Goal: Check status: Check status

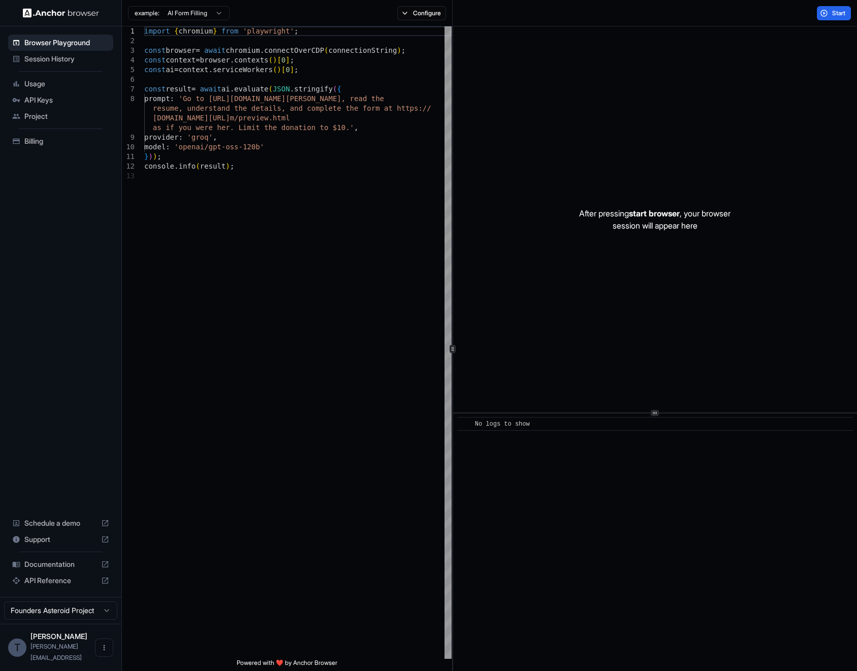
click at [49, 57] on span "Session History" at bounding box center [66, 59] width 85 height 10
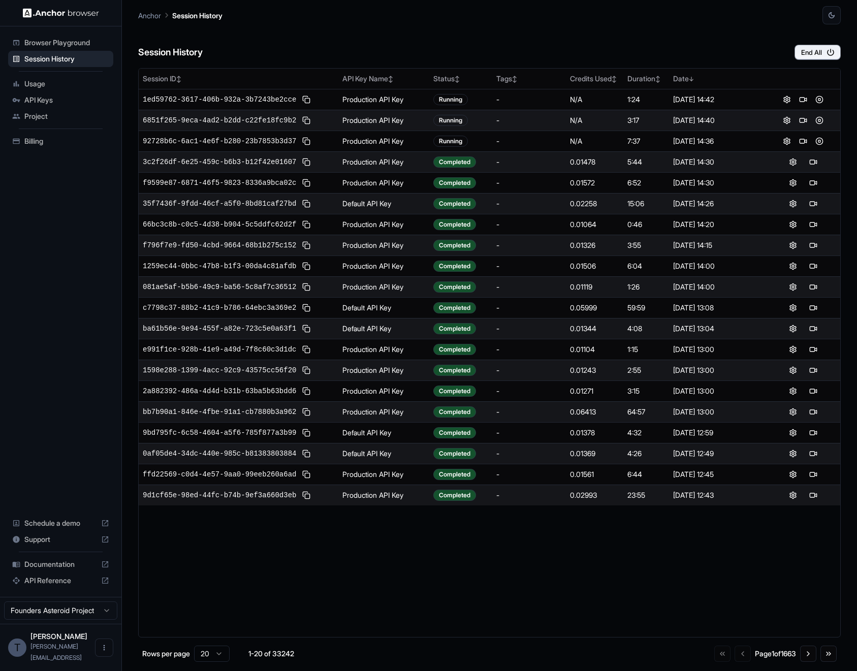
click at [489, 33] on div "Session History End All" at bounding box center [489, 42] width 703 height 36
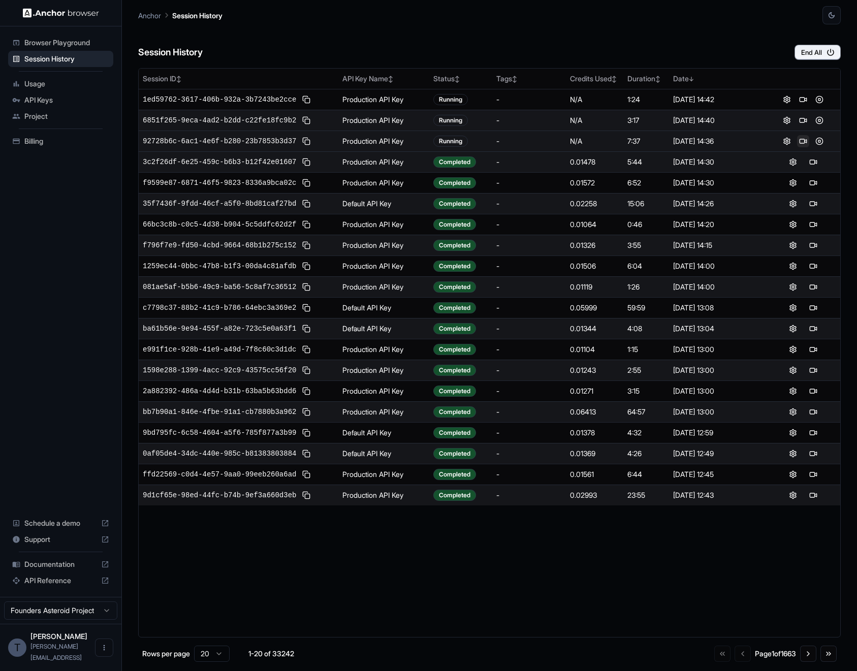
click at [800, 141] on button at bounding box center [803, 141] width 12 height 12
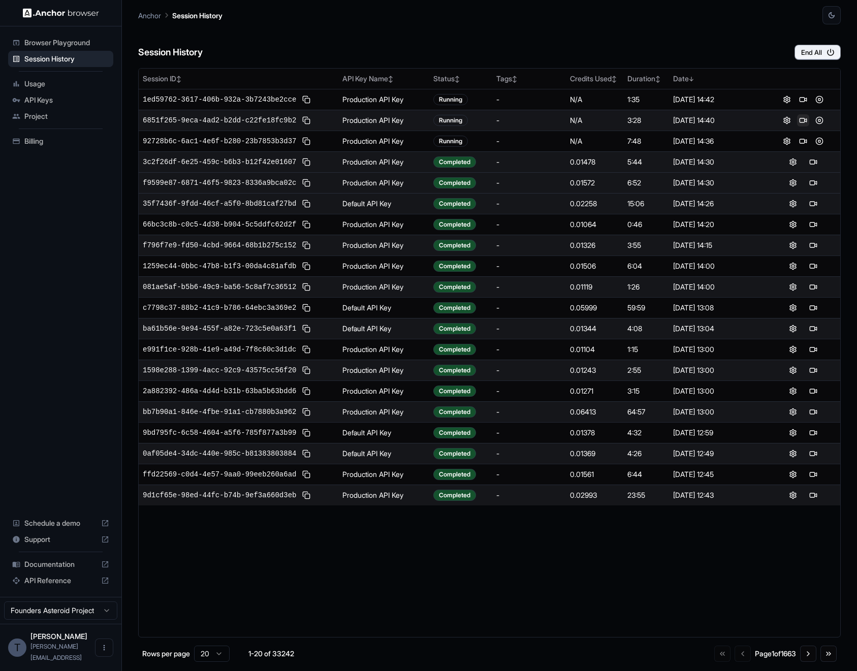
click at [801, 123] on button at bounding box center [803, 120] width 12 height 12
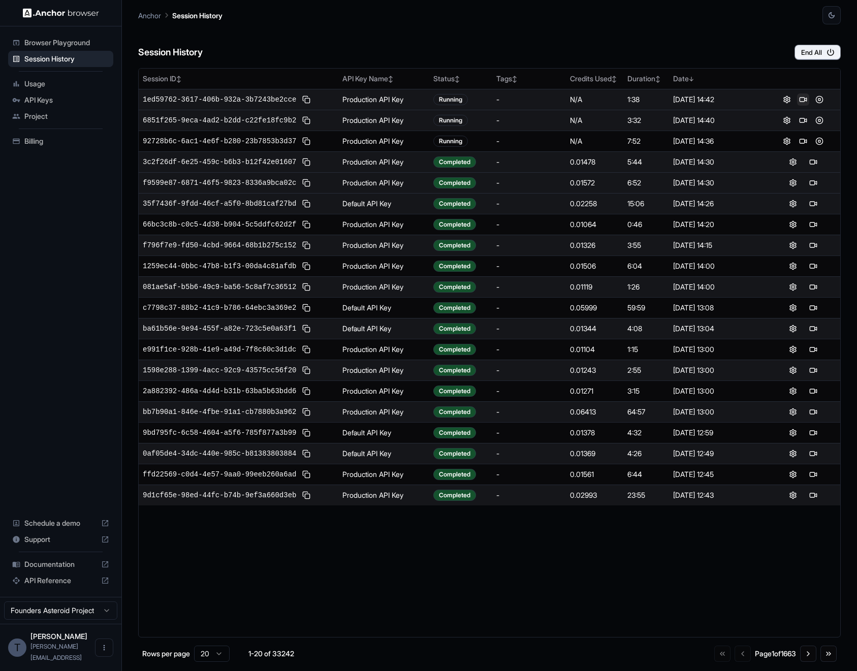
click at [802, 99] on button at bounding box center [803, 100] width 12 height 12
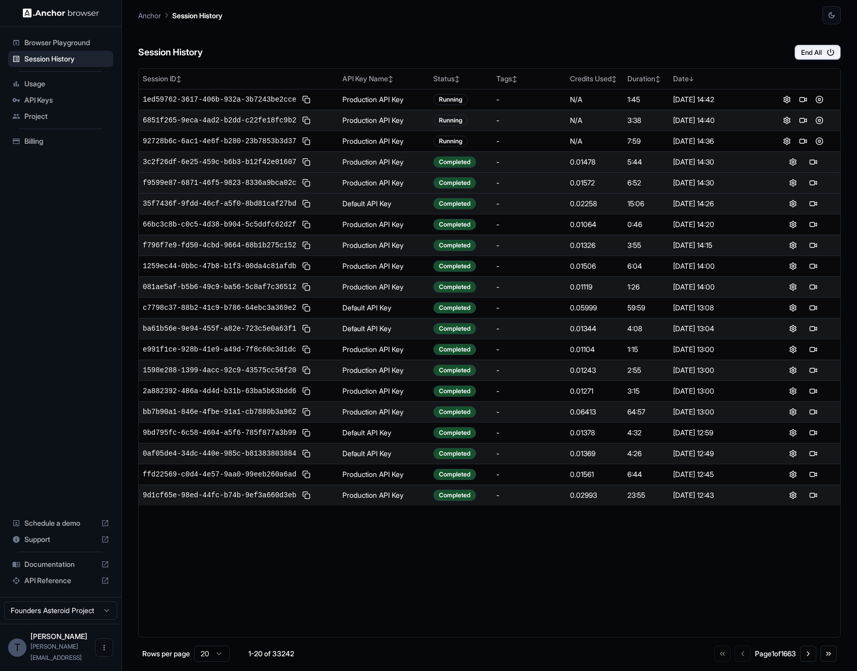
click at [72, 619] on html "Browser Playground Session History Usage API Keys Project Billing Schedule a de…" at bounding box center [428, 335] width 857 height 671
click at [419, 52] on html "Browser Playground Session History Usage API Keys Project Billing Schedule a de…" at bounding box center [428, 335] width 857 height 671
click at [382, 202] on td "Default API Key" at bounding box center [383, 203] width 91 height 21
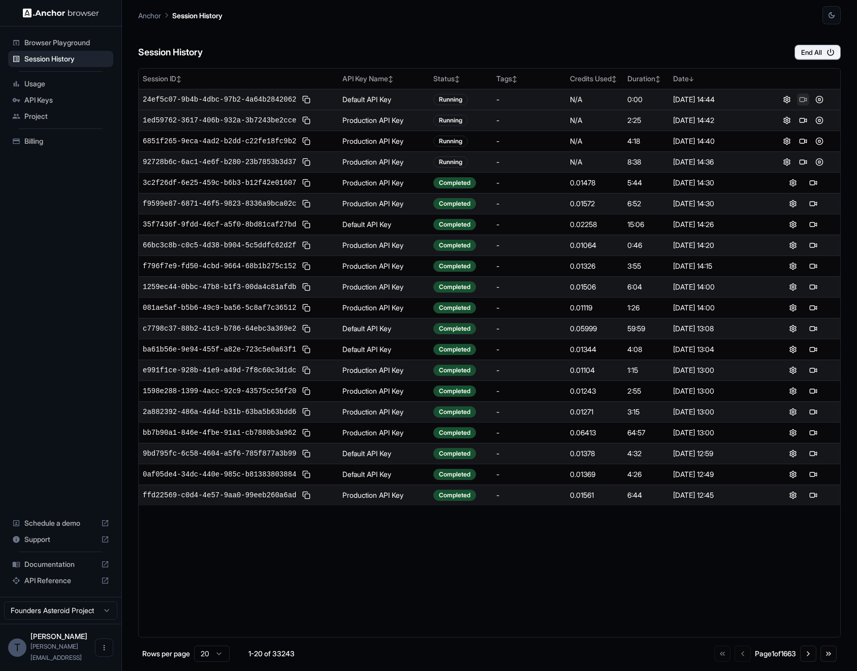
click at [804, 99] on button at bounding box center [803, 100] width 12 height 12
click at [788, 103] on button at bounding box center [787, 100] width 12 height 12
click at [220, 95] on span "24ef5c07-9b4b-4dbc-97b2-4a64b2842062" at bounding box center [219, 100] width 153 height 10
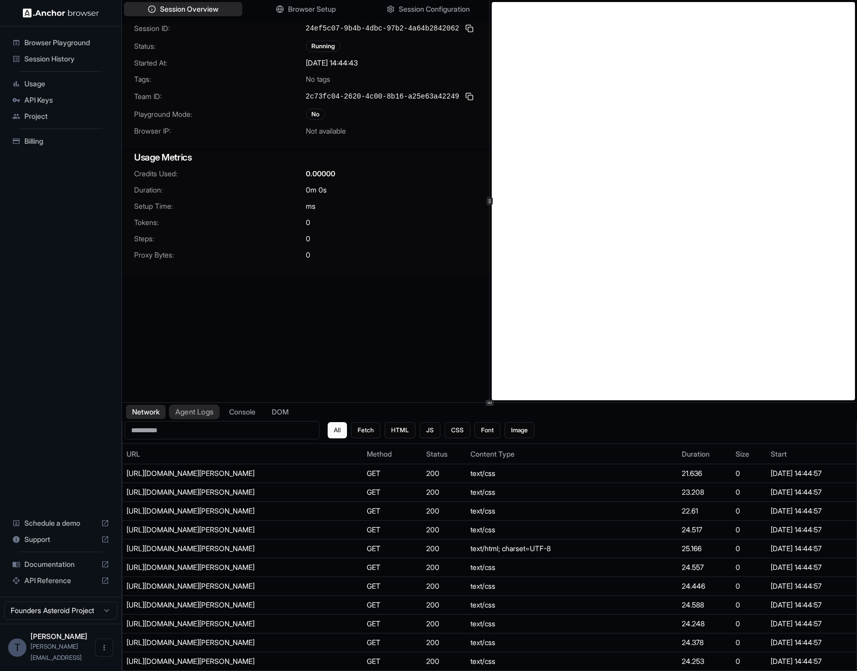
click at [201, 413] on button "Agent Logs" at bounding box center [194, 412] width 51 height 15
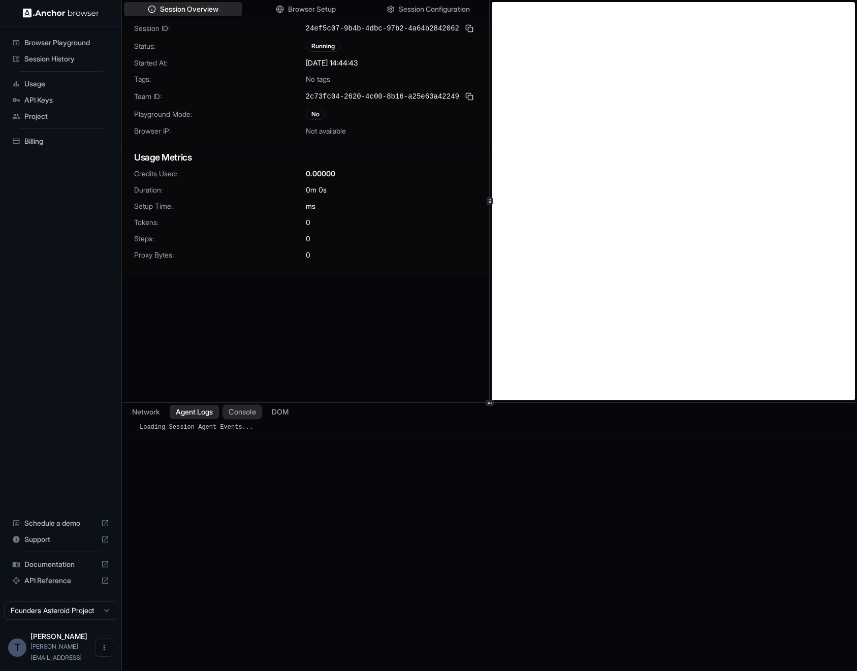
click at [232, 413] on button "Console" at bounding box center [243, 412] width 40 height 15
click at [270, 412] on button "DOM" at bounding box center [280, 412] width 30 height 15
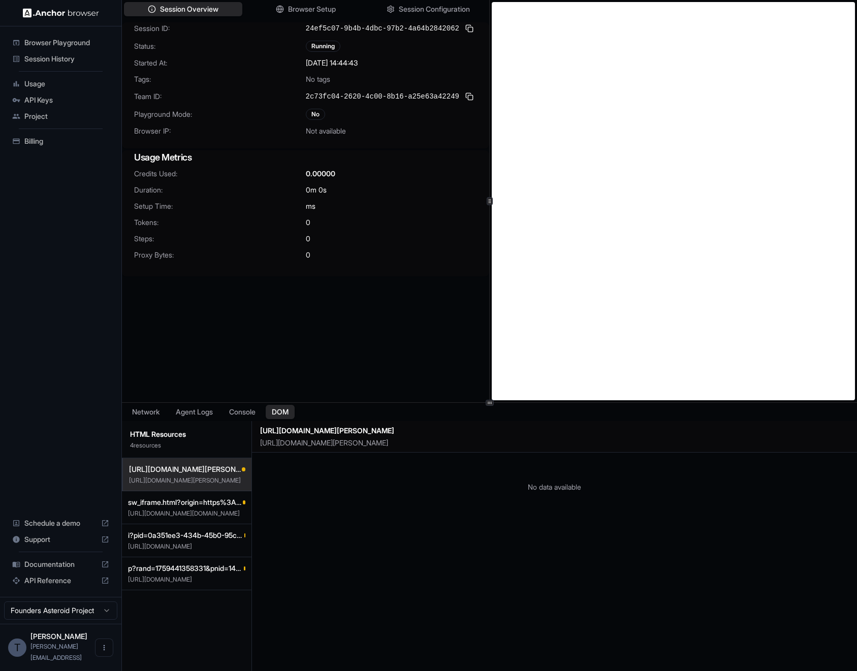
click at [186, 442] on p "4 resource s" at bounding box center [186, 446] width 113 height 8
click at [175, 503] on span "sw_iframe.html?origin=https%3A%2F%[DOMAIN_NAME]" at bounding box center [185, 502] width 115 height 10
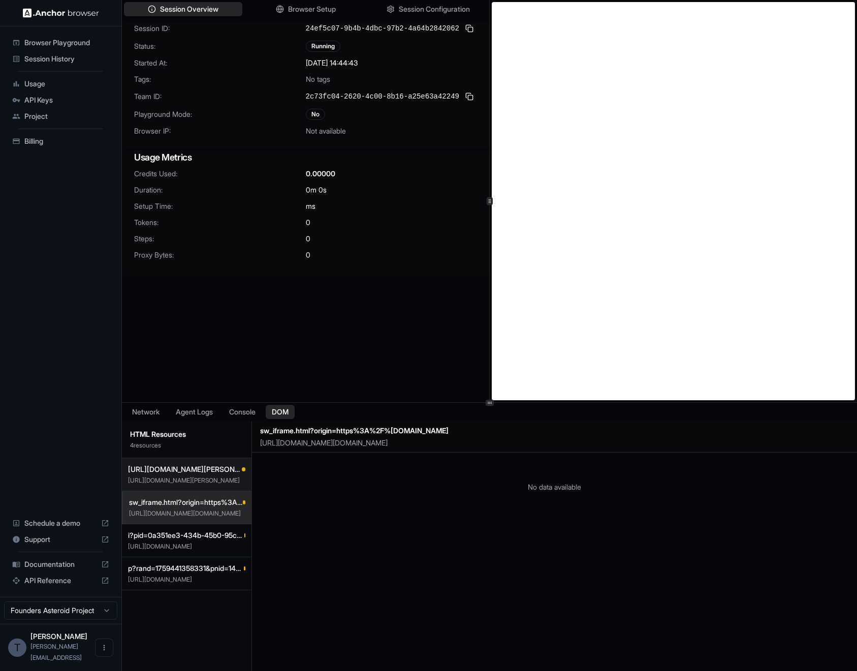
click at [199, 478] on p "[URL][DOMAIN_NAME][PERSON_NAME]" at bounding box center [186, 481] width 117 height 8
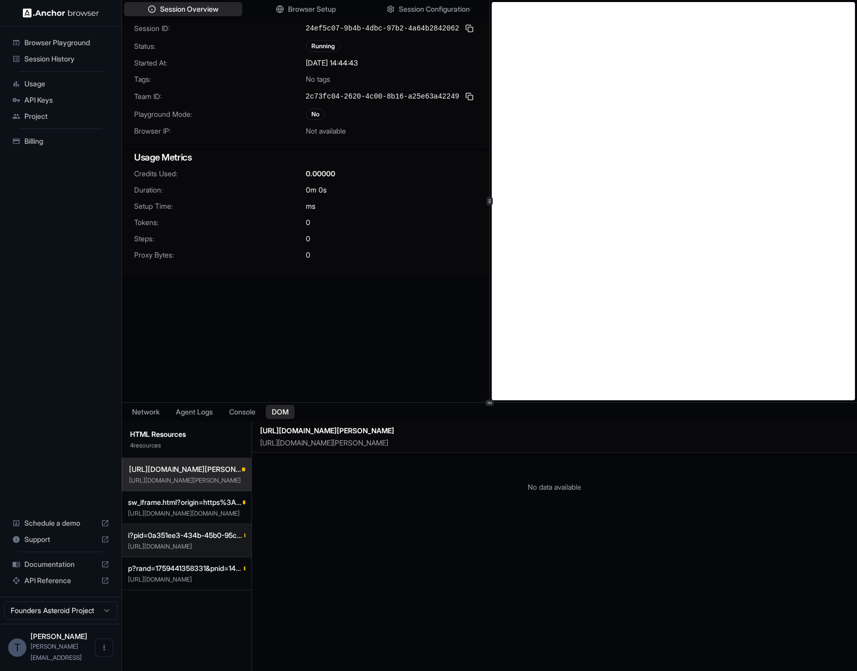
click at [189, 531] on span "i?pid=0a351ee3-434b-45b0-95c4-34ce74e09f85&u_scsid=8048c51f-8930-4c4f-aa31-96f2…" at bounding box center [186, 536] width 116 height 10
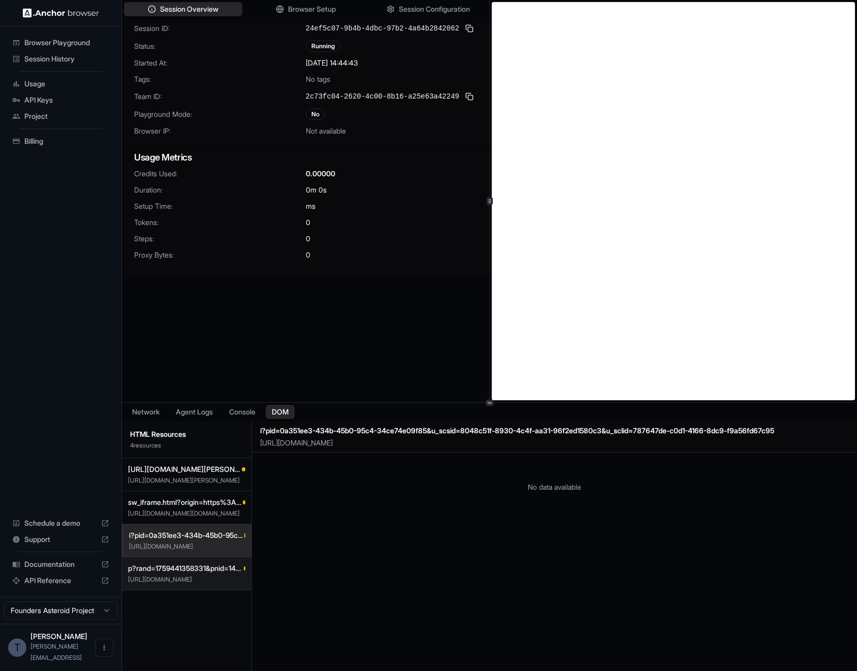
click at [184, 579] on p "[URL][DOMAIN_NAME]" at bounding box center [186, 580] width 117 height 8
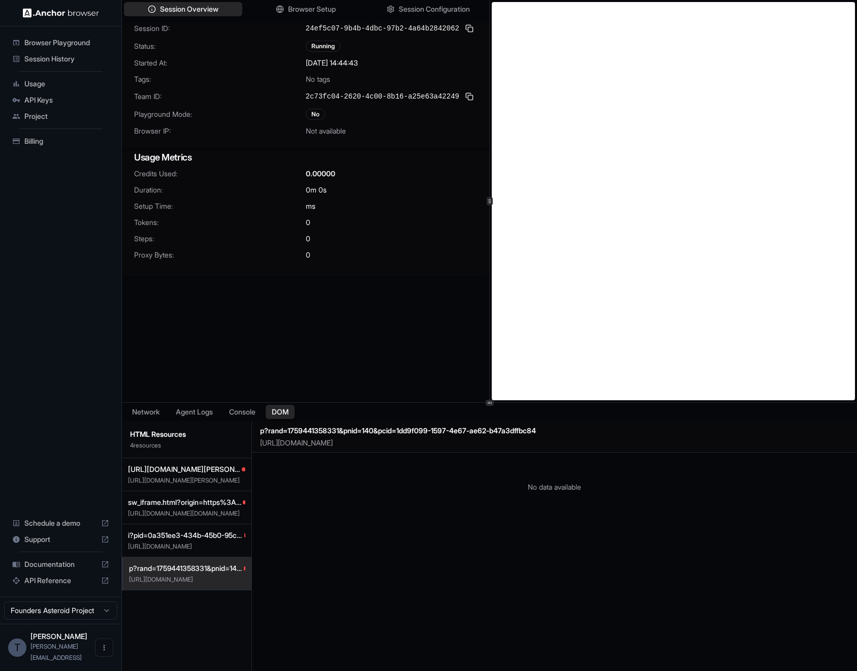
click at [334, 447] on p "[URL][DOMAIN_NAME]" at bounding box center [556, 443] width 593 height 10
click at [340, 440] on p "[URL][DOMAIN_NAME]" at bounding box center [556, 443] width 593 height 10
click at [345, 433] on h2 "p?rand=1759441358331&pnid=140&pcid=1dd9f099-1597-4e67-ae62-b47a3dffbc84" at bounding box center [556, 430] width 593 height 11
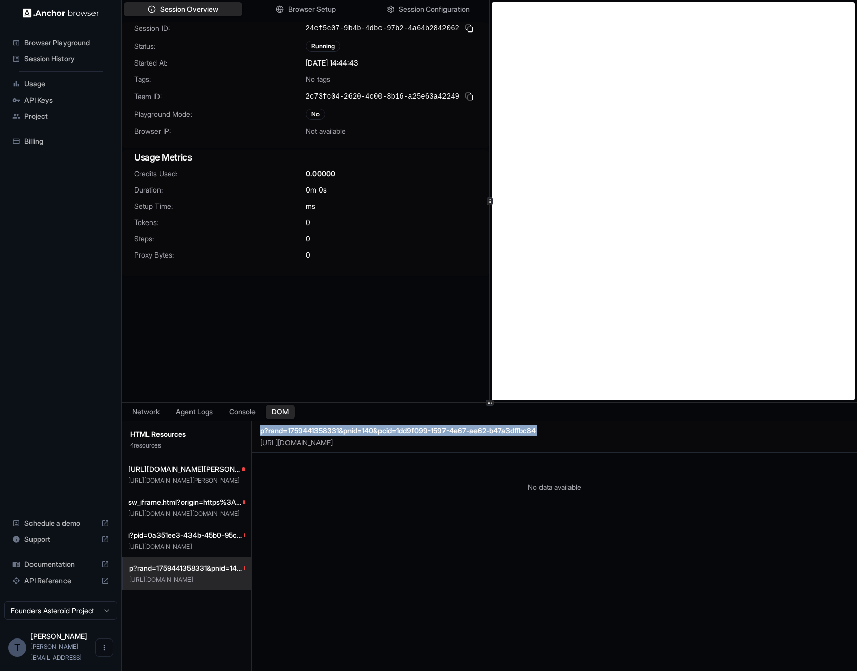
click at [345, 433] on h2 "p?rand=1759441358331&pnid=140&pcid=1dd9f099-1597-4e67-ae62-b47a3dffbc84" at bounding box center [556, 430] width 593 height 11
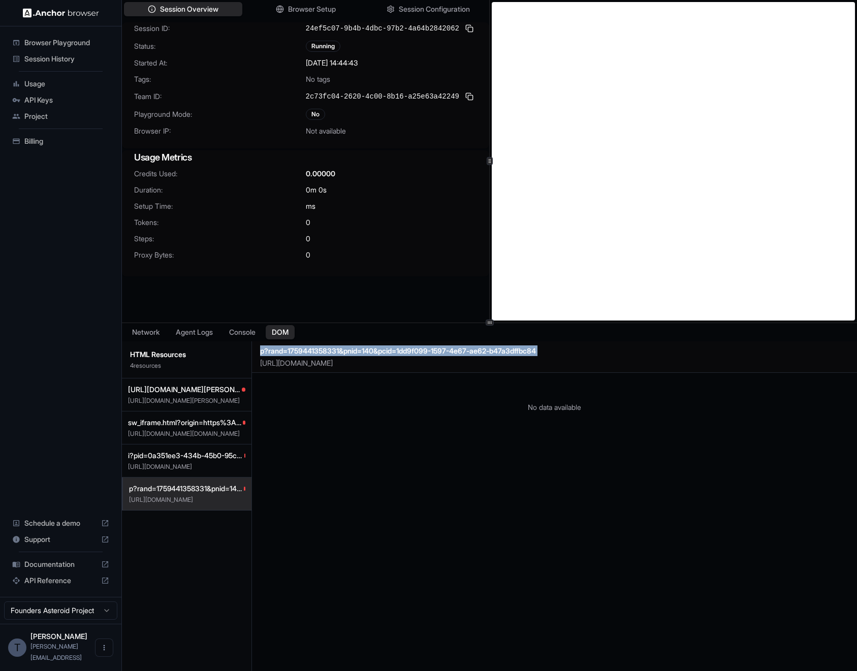
click at [378, 293] on div "Session Overview Browser Setup Session Configuration Session ID: 24ef5c07-9b4b-…" at bounding box center [489, 335] width 735 height 671
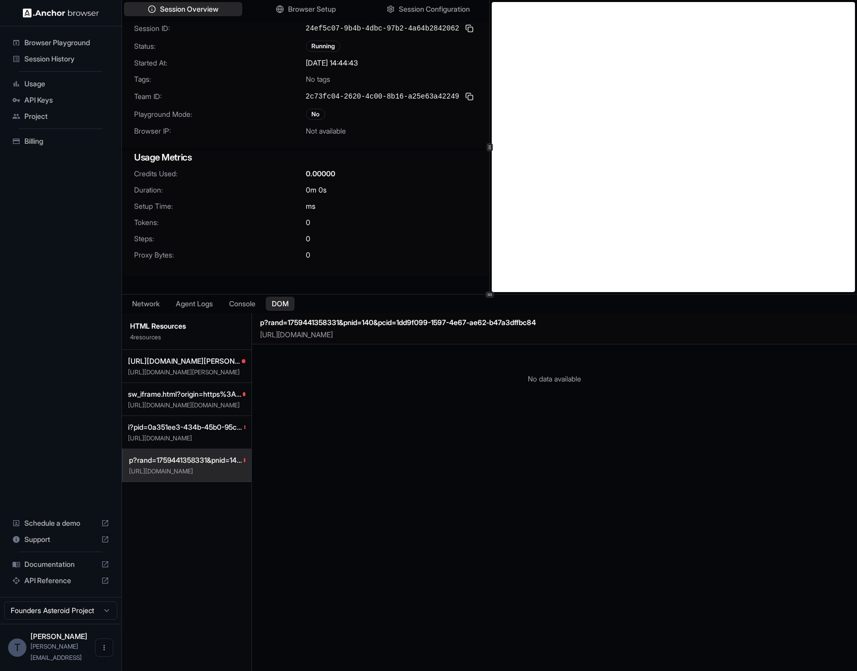
click at [354, 443] on div "No data available" at bounding box center [554, 517] width 605 height 345
click at [140, 391] on span "sw_iframe.html?origin=https%3A%2F%[DOMAIN_NAME]" at bounding box center [185, 394] width 115 height 10
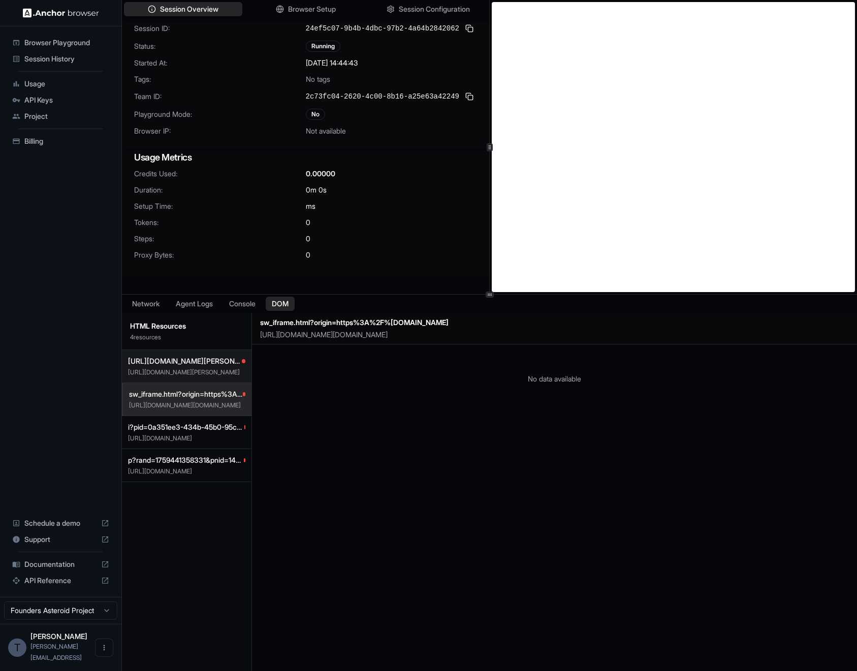
click at [170, 367] on button "[URL][DOMAIN_NAME][PERSON_NAME] [URL][DOMAIN_NAME][PERSON_NAME]" at bounding box center [187, 366] width 130 height 33
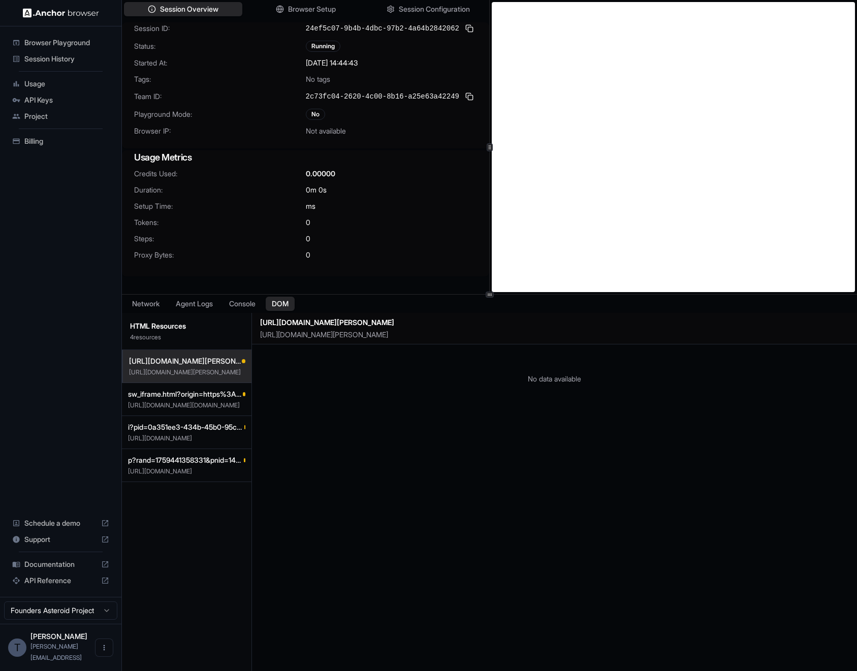
click at [349, 455] on div "No data available" at bounding box center [554, 517] width 605 height 345
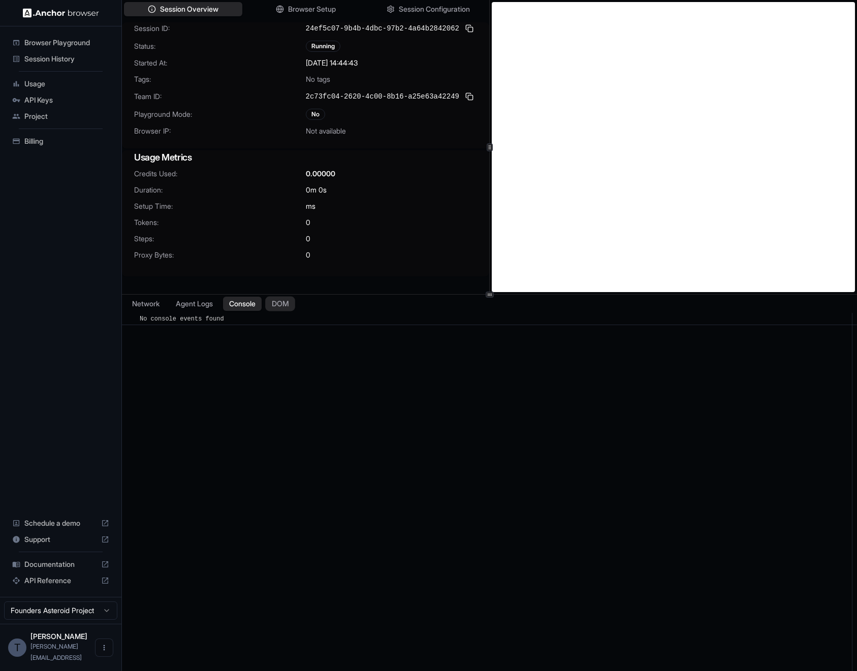
drag, startPoint x: 246, startPoint y: 301, endPoint x: 294, endPoint y: 297, distance: 48.5
click at [296, 297] on div "Network Agent Logs Console DOM" at bounding box center [489, 304] width 735 height 18
click at [275, 304] on button "DOM" at bounding box center [280, 304] width 30 height 15
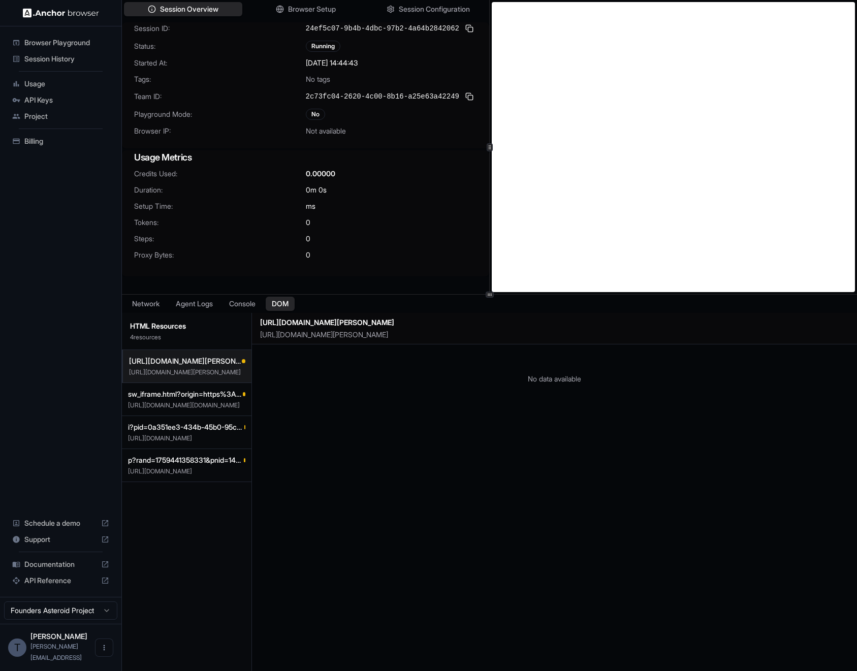
click at [186, 373] on p "https://www.goldsgym.com/locations/tn/chapman/" at bounding box center [187, 372] width 116 height 8
click at [176, 416] on button "i?pid=0a351ee3-434b-45b0-95c4-34ce74e09f85&u_scsid=8048c51f-8930-4c4f-aa31-96f2…" at bounding box center [187, 432] width 130 height 33
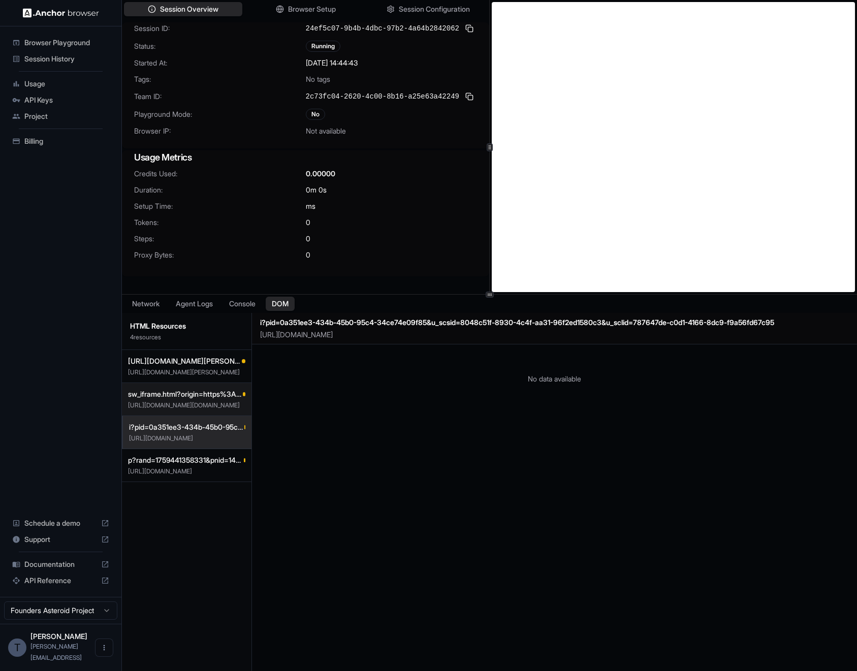
click at [179, 399] on span "sw_iframe.html?origin=https%3A%2F%2Fwww.goldsgym.com" at bounding box center [185, 394] width 115 height 10
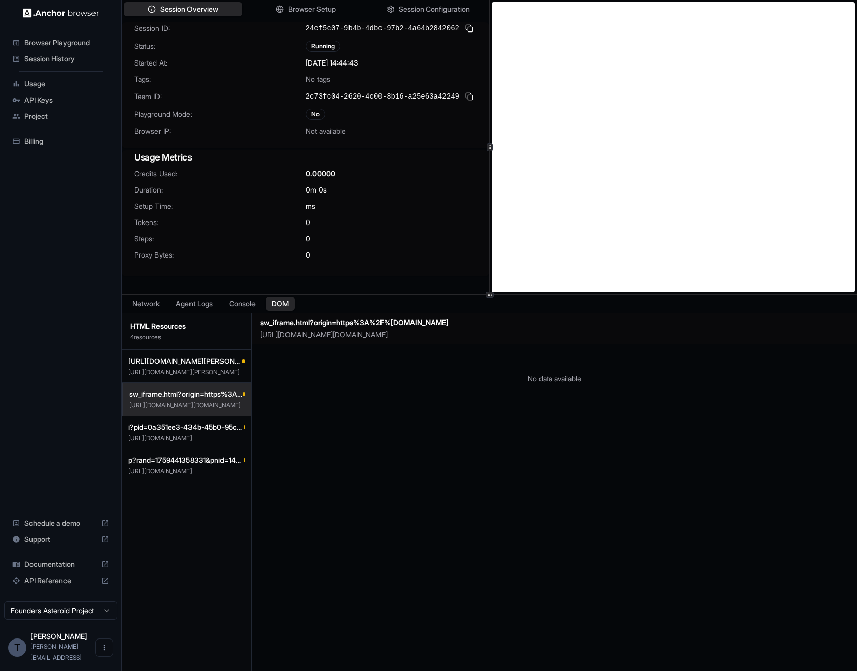
click at [318, 329] on div "sw_iframe.html?origin=https%3A%2F%2Fwww.goldsgym.com https://www.googletagmanag…" at bounding box center [554, 329] width 605 height 32
click at [319, 325] on h2 "sw_iframe.html?origin=https%3A%2F%2Fwww.goldsgym.com" at bounding box center [556, 322] width 593 height 11
click at [324, 337] on p "https://www.googletagmanager.com/static/service_worker/5a20/sw_iframe.html?orig…" at bounding box center [556, 335] width 593 height 10
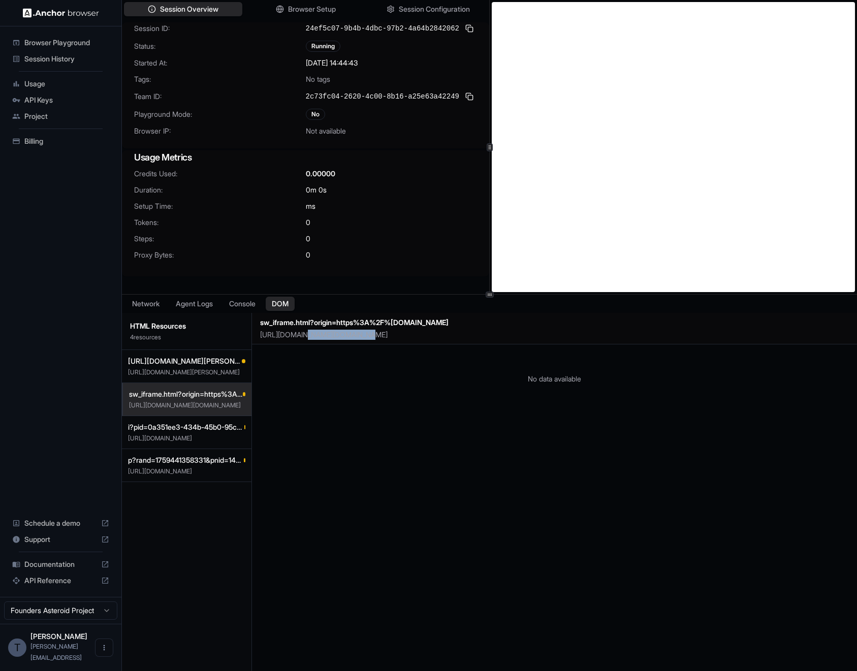
click at [324, 337] on p "https://www.googletagmanager.com/static/service_worker/5a20/sw_iframe.html?orig…" at bounding box center [556, 335] width 593 height 10
drag, startPoint x: 135, startPoint y: 348, endPoint x: 141, endPoint y: 360, distance: 13.2
click at [135, 350] on div "HTML Resources 4 resource s https://www.goldsgym.com/locations/tn/chapman/ http…" at bounding box center [187, 501] width 130 height 377
click at [145, 361] on span "https://www.goldsgym.com/locations/tn/chapman/" at bounding box center [185, 361] width 114 height 10
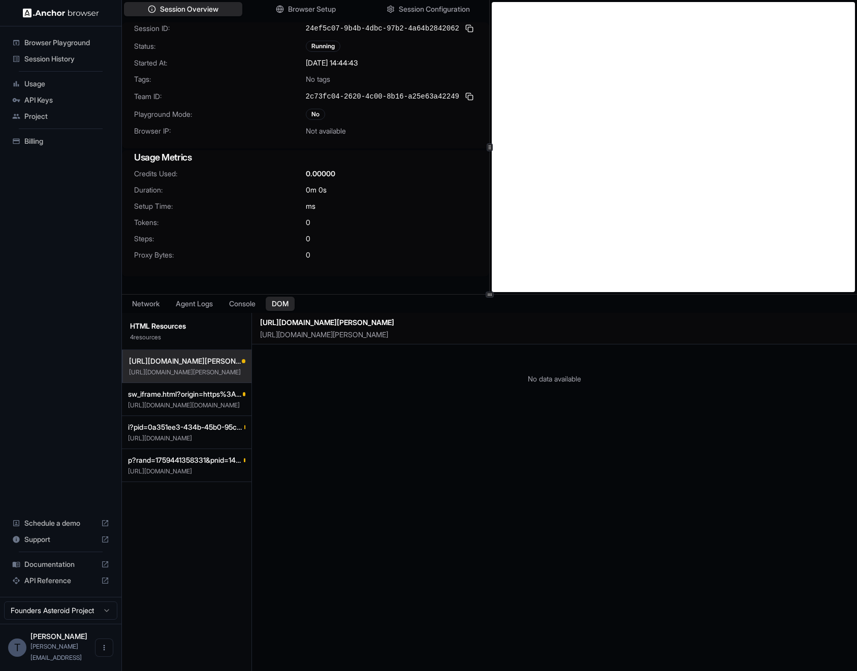
click at [202, 334] on p "4 resource s" at bounding box center [186, 337] width 113 height 8
click at [164, 306] on button "Network" at bounding box center [146, 304] width 41 height 15
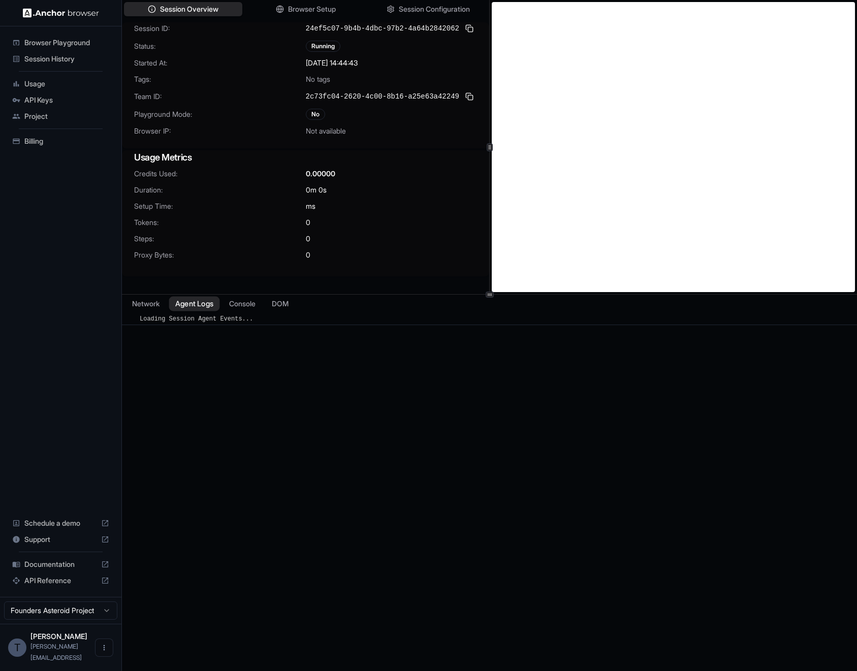
click at [186, 306] on button "Agent Logs" at bounding box center [194, 304] width 51 height 15
click at [232, 322] on span "Loading Session Agent Events..." at bounding box center [196, 319] width 113 height 7
click at [284, 330] on div "​ Loading Session Agent Events..." at bounding box center [489, 501] width 735 height 377
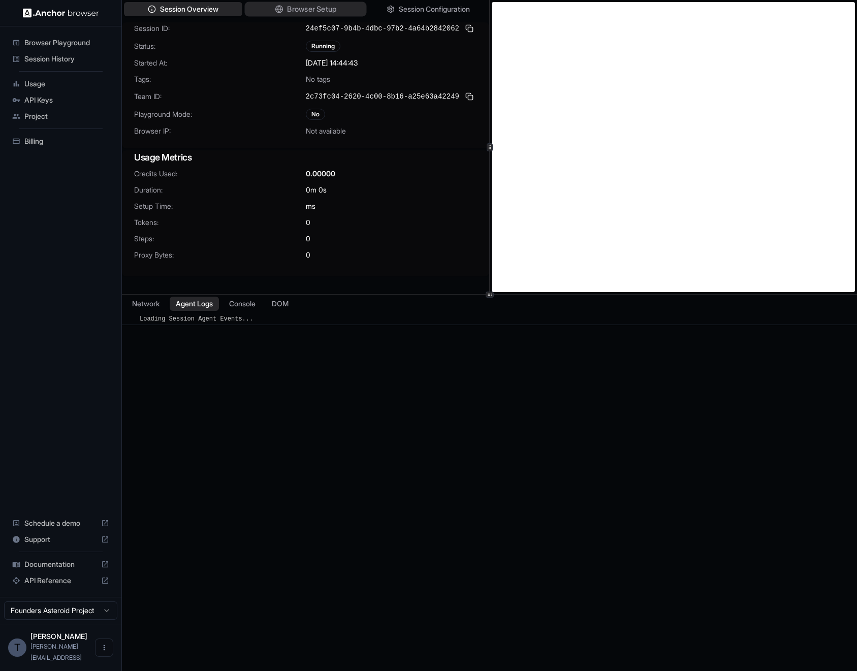
click at [317, 5] on span "Browser Setup" at bounding box center [311, 9] width 49 height 11
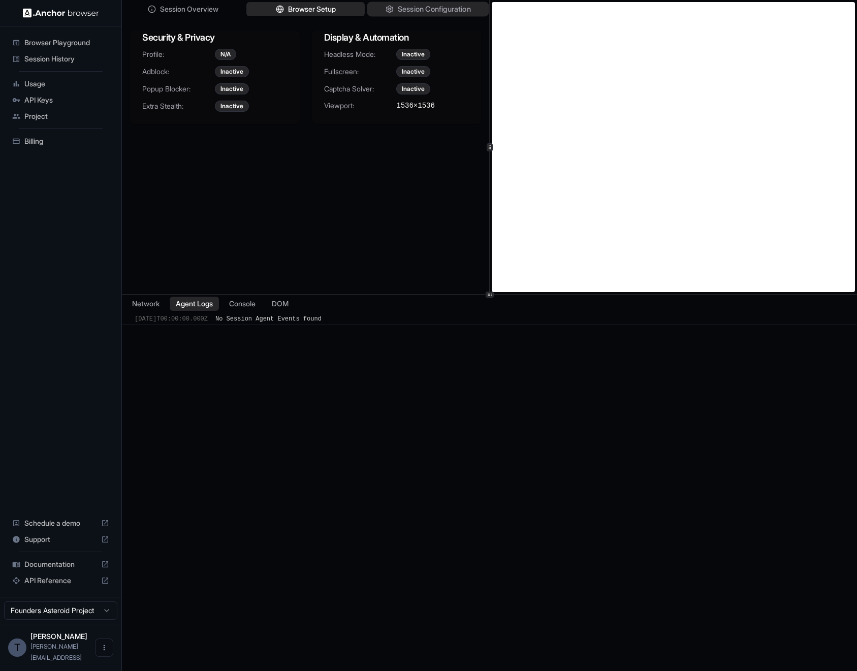
click at [428, 14] on span "Session Configuration" at bounding box center [434, 9] width 73 height 11
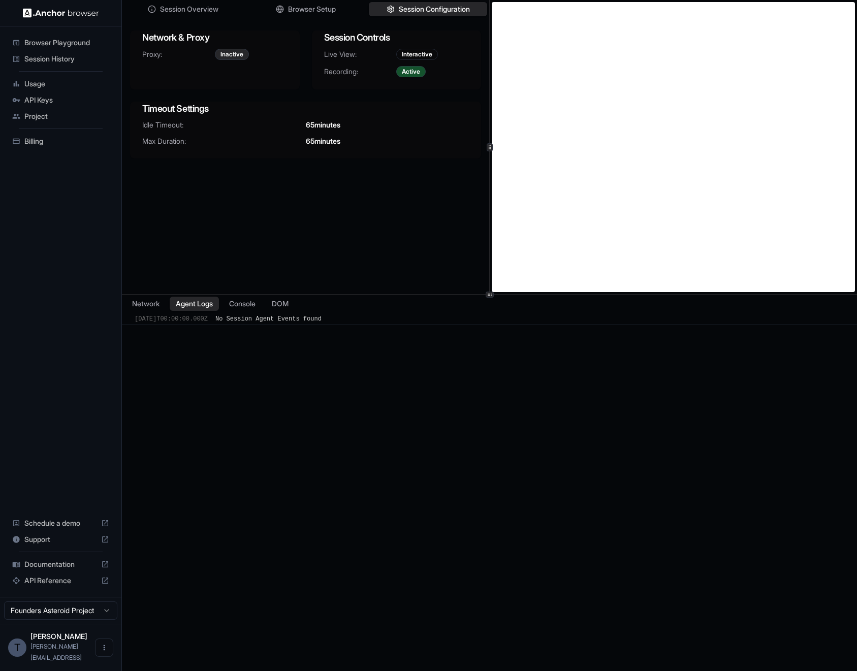
click at [349, 257] on div "Session Overview Browser Setup Session Configuration Network & Proxy Proxy: Ina…" at bounding box center [305, 147] width 367 height 294
